Goal: Task Accomplishment & Management: Complete application form

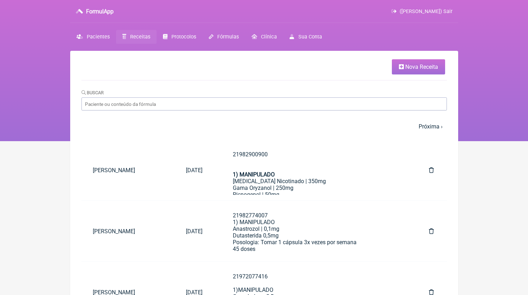
click at [404, 76] on ul "Nova Receita" at bounding box center [265, 69] width 366 height 21
click at [403, 74] on link "Nova Receita" at bounding box center [418, 66] width 53 height 15
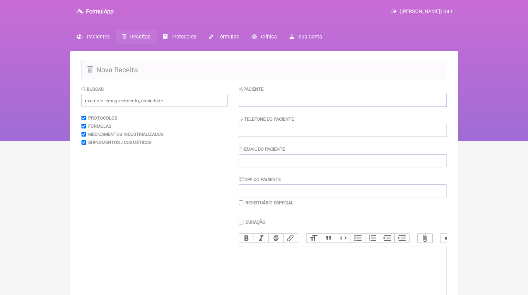
click at [273, 103] on input "text" at bounding box center [343, 100] width 208 height 13
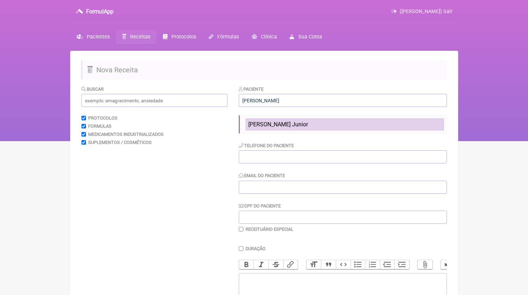
click at [277, 127] on span "[PERSON_NAME] Junior" at bounding box center [279, 124] width 60 height 7
type input "[PERSON_NAME] Junior"
type input "21991971175"
type input "[EMAIL_ADDRESS][DOMAIN_NAME]"
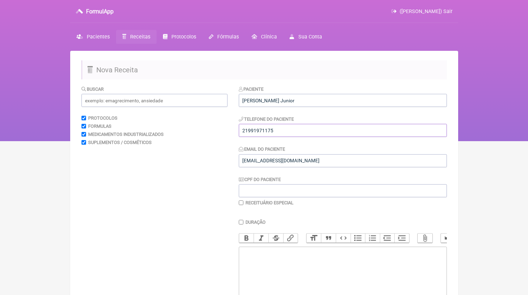
click at [276, 131] on input "21991971175" at bounding box center [343, 130] width 208 height 13
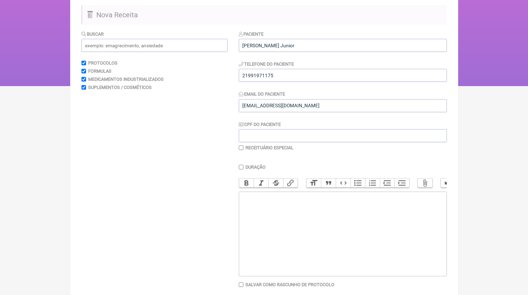
click at [308, 225] on trix-editor at bounding box center [343, 234] width 208 height 85
paste trix-editor "<div>21991971175</div>"
paste trix-editor "<div>21991971175<br><br>1) MANIPULADO<br>Anastrozol | 0,1mg<br>Posologia: Tomar…"
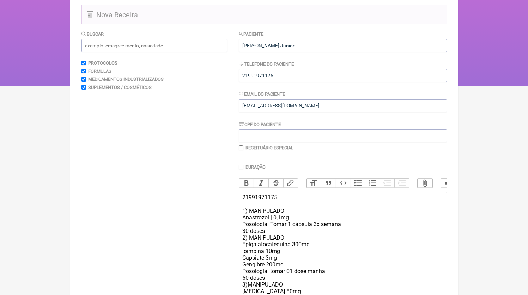
scroll to position [141, 0]
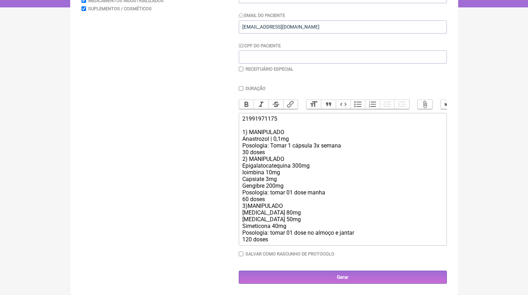
click at [272, 156] on div "21991971175 1) MANIPULADO Anastrozol | 0,1mg Posologia: Tomar 1 cápsula 3x sema…" at bounding box center [343, 178] width 201 height 127
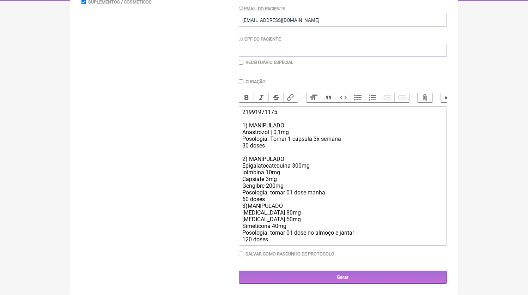
click at [279, 207] on div "21991971175 1) MANIPULADO Anastrozol | 0,1mg Posologia: Tomar 1 cápsula 3x sema…" at bounding box center [343, 176] width 201 height 134
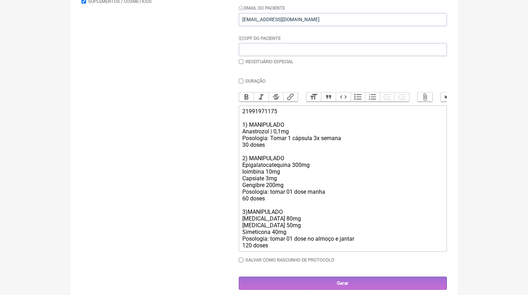
click at [234, 235] on form "Buscar Protocolos Formulas Medicamentos Industrializados Suplementos / Cosmétic…" at bounding box center [265, 117] width 366 height 346
drag, startPoint x: 303, startPoint y: 240, endPoint x: 184, endPoint y: 227, distance: 119.7
click at [184, 227] on form "Buscar Protocolos Formulas Medicamentos Industrializados Suplementos / Cosmétic…" at bounding box center [265, 117] width 366 height 346
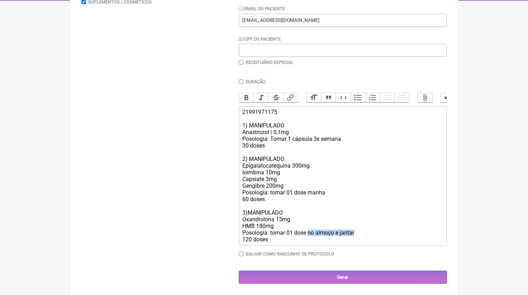
drag, startPoint x: 310, startPoint y: 241, endPoint x: 396, endPoint y: 239, distance: 86.5
click at [396, 239] on div "21991971175 1) MANIPULADO Anastrozol | 0,1mg Posologia: Tomar 1 cápsula 3x sema…" at bounding box center [343, 176] width 201 height 134
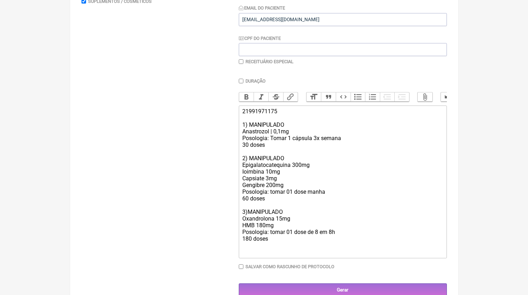
scroll to position [161, 0]
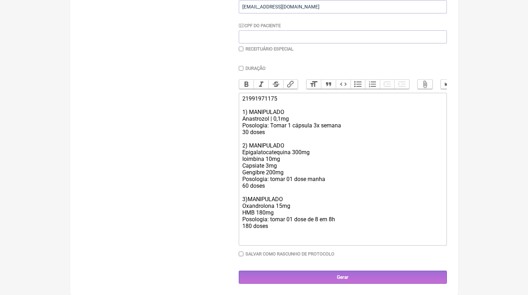
paste trix-editor "<div>21991971175<br><br>1) MANIPULADO<br>Anastrozol | 0,1mg<br>Posologia: Tomar…"
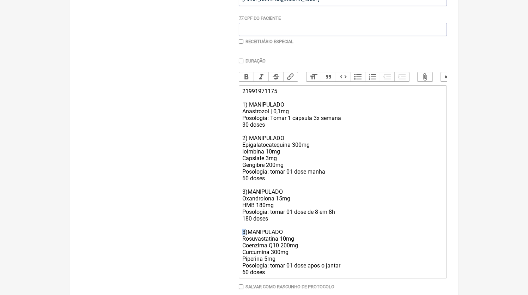
drag, startPoint x: 246, startPoint y: 241, endPoint x: 239, endPoint y: 241, distance: 6.4
click at [239, 241] on trix-editor "21991971175 1) MANIPULADO Anastrozol | 0,1mg Posologia: Tomar 1 cápsula 3x sema…" at bounding box center [343, 181] width 208 height 193
click at [280, 270] on div "21991971175 1) MANIPULADO Anastrozol | 0,1mg Posologia: Tomar 1 cápsula 3x sema…" at bounding box center [343, 182] width 201 height 188
click at [313, 257] on div "21991971175 1) MANIPULADO Anastrozol | 0,1mg Posologia: Tomar 1 cápsula 3x sema…" at bounding box center [343, 182] width 201 height 188
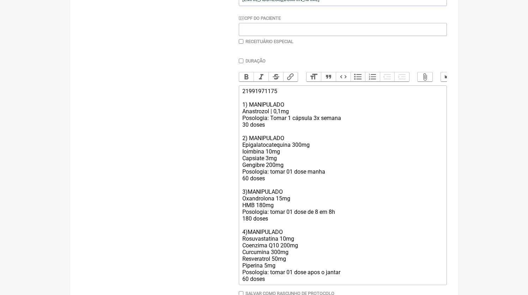
scroll to position [179, 0]
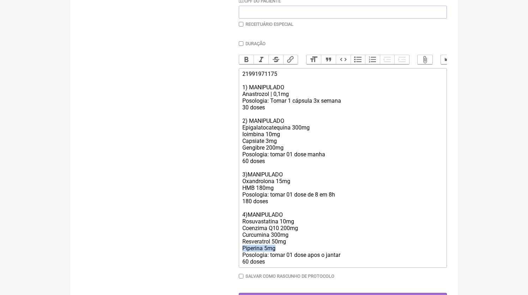
drag, startPoint x: 272, startPoint y: 258, endPoint x: 218, endPoint y: 255, distance: 54.5
click at [218, 255] on form "Buscar Protocolos Formulas Medicamentos Industrializados Suplementos / Cosmétic…" at bounding box center [265, 106] width 366 height 399
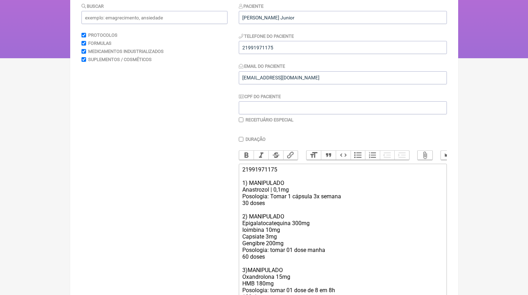
scroll to position [192, 0]
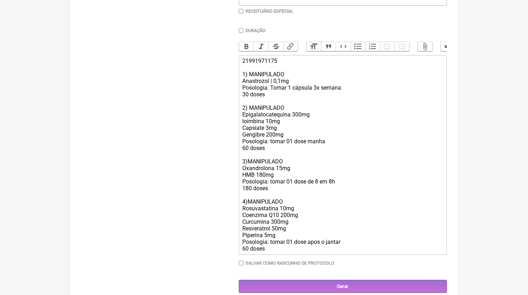
click at [266, 228] on div "21991971175 1) MANIPULADO Anastrozol | 0,1mg Posologia: Tomar 1 cápsula 3x sema…" at bounding box center [343, 155] width 201 height 195
drag, startPoint x: 301, startPoint y: 229, endPoint x: 225, endPoint y: 230, distance: 75.9
click at [225, 230] on form "Buscar Protocolos Formulas Medicamentos Industrializados Suplementos / Cosmétic…" at bounding box center [265, 93] width 366 height 399
drag, startPoint x: 259, startPoint y: 245, endPoint x: 136, endPoint y: 240, distance: 122.9
click at [136, 240] on form "Buscar Protocolos Formulas Medicamentos Industrializados Suplementos / Cosmétic…" at bounding box center [265, 93] width 366 height 399
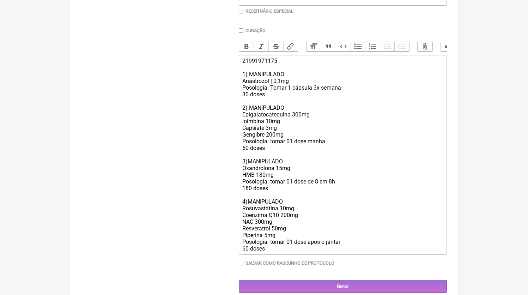
type trix-editor "<div>21991971175<br><br>1) MANIPULADO<br>Anastrozol | 0,1mg<br>Posologia: Tomar…"
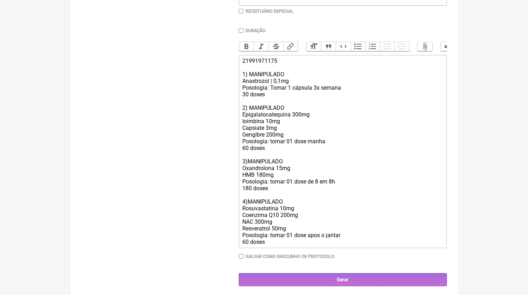
scroll to position [159, 0]
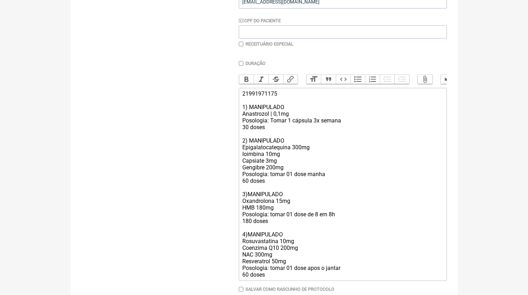
click at [254, 43] on label "Receituário Especial" at bounding box center [270, 43] width 48 height 5
checkbox input "true"
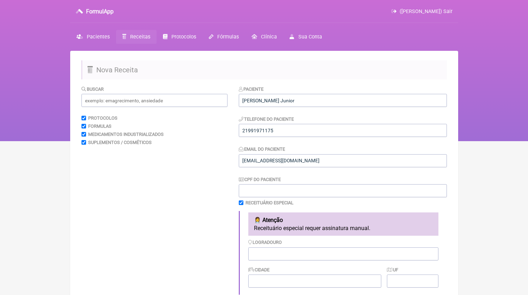
scroll to position [292, 0]
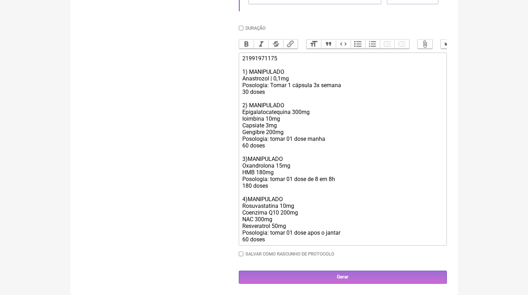
click at [335, 285] on main "Nova Receita [GEOGRAPHIC_DATA] Protocolos Formulas Medicamentos Industrializado…" at bounding box center [264, 31] width 388 height 528
click at [336, 282] on input "Gerar" at bounding box center [343, 277] width 208 height 13
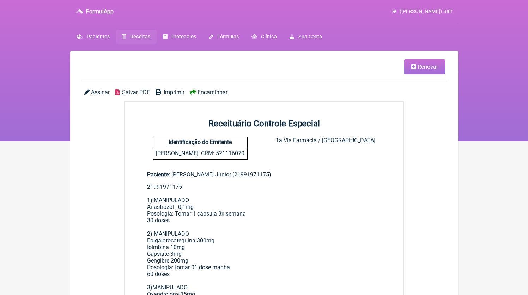
click at [124, 91] on span "Salvar PDF" at bounding box center [136, 92] width 28 height 7
click at [127, 37] on link "Receitas" at bounding box center [136, 37] width 41 height 14
